Goal: Task Accomplishment & Management: Use online tool/utility

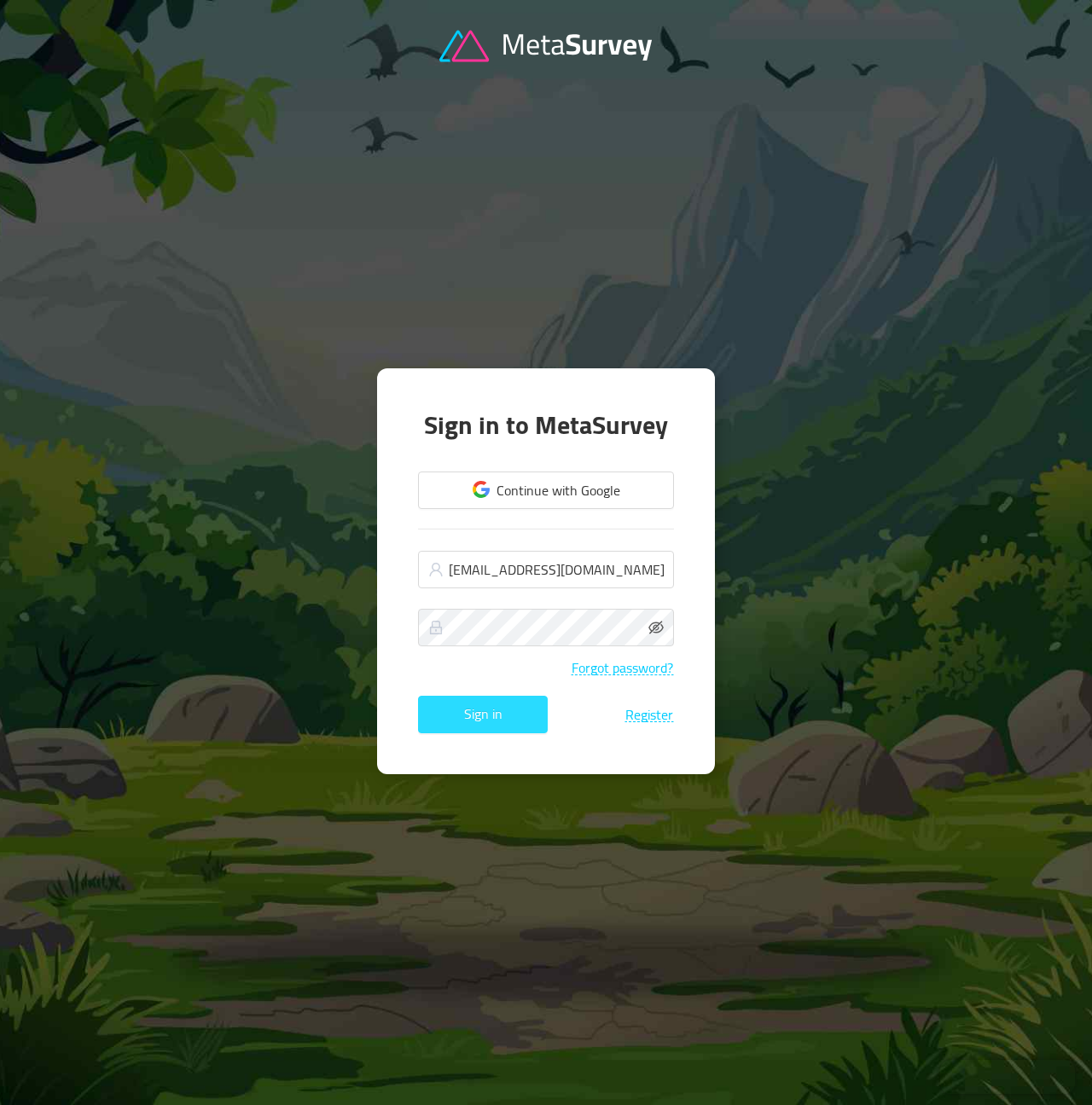
click at [510, 716] on button "Sign in" at bounding box center [482, 714] width 130 height 38
